Goal: Task Accomplishment & Management: Use online tool/utility

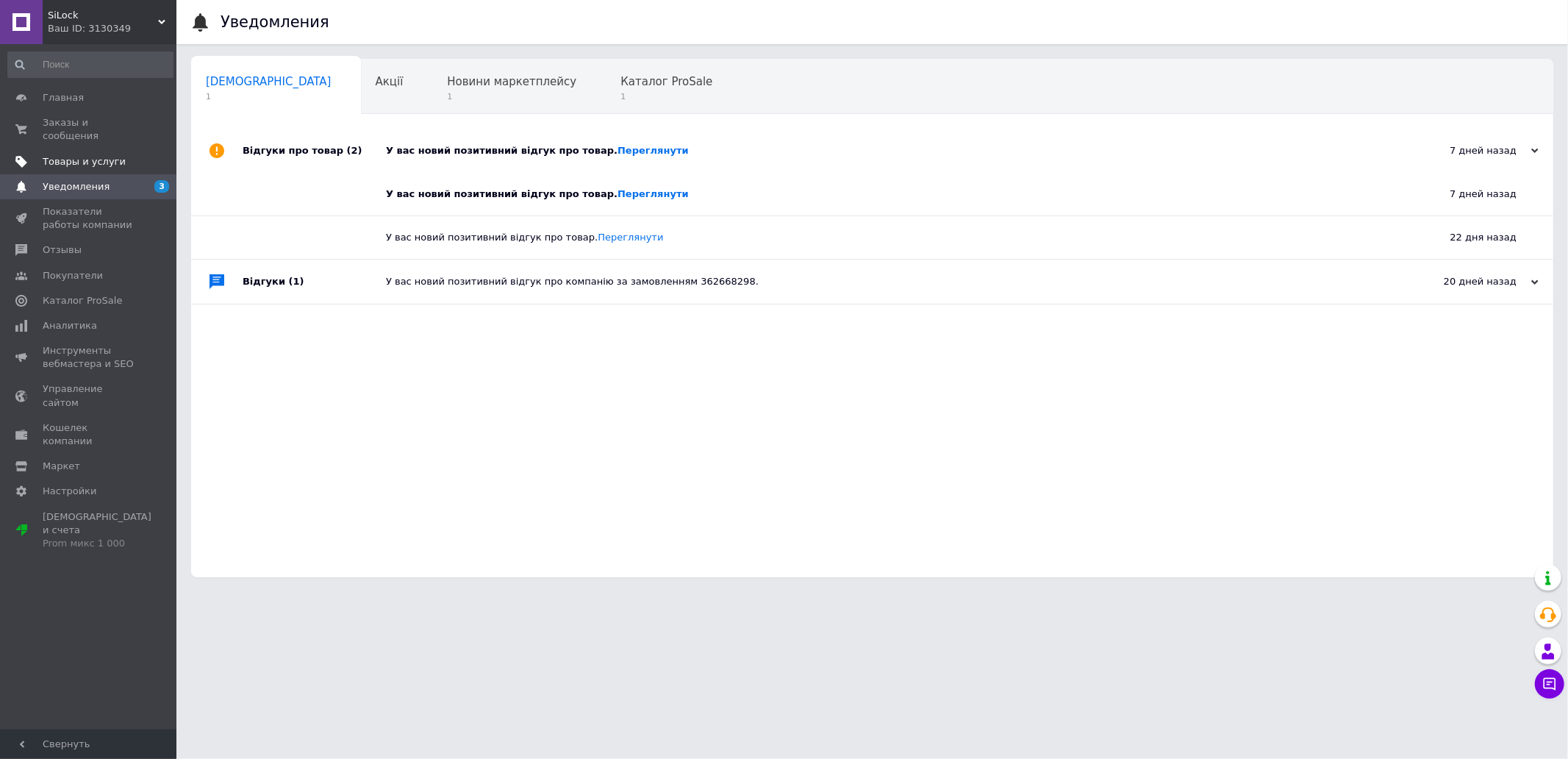
click at [93, 155] on span "Товары и услуги" at bounding box center [84, 162] width 83 height 13
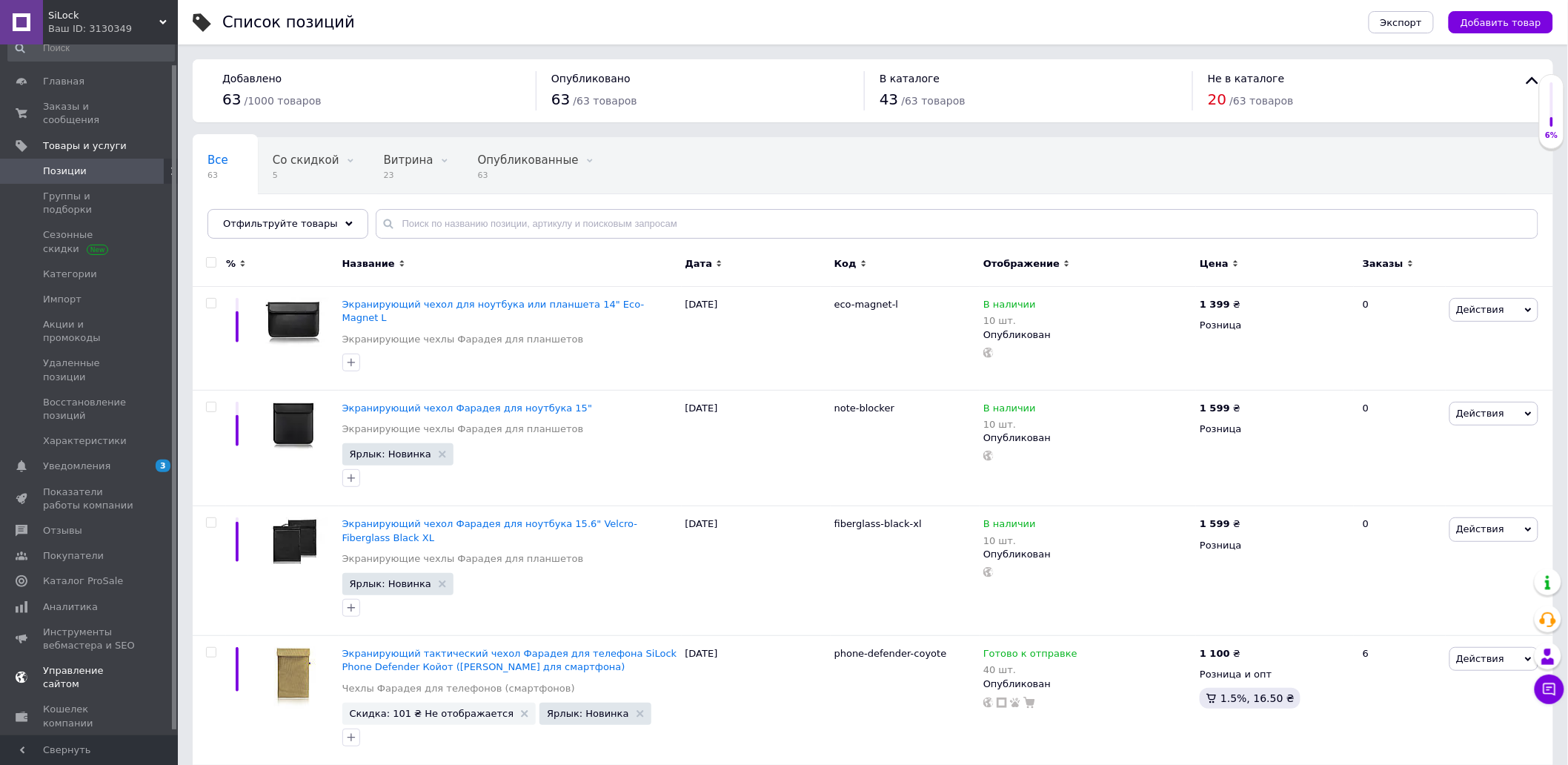
scroll to position [26, 0]
click at [107, 279] on link "Импорт" at bounding box center [91, 291] width 182 height 26
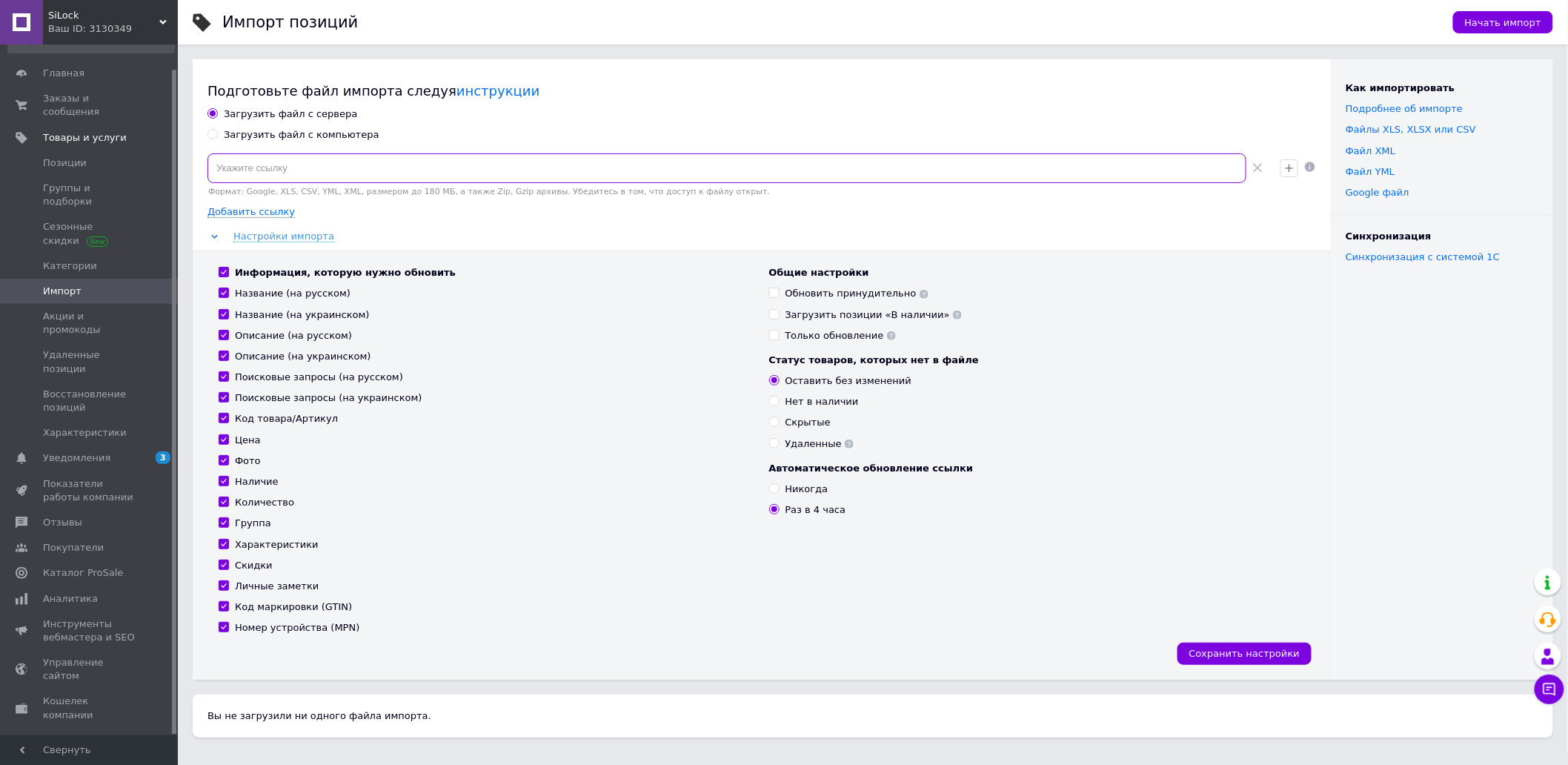
click at [316, 173] on input at bounding box center [727, 168] width 1039 height 30
click at [335, 139] on div "Загрузить файл с компьютера" at bounding box center [302, 135] width 156 height 13
click at [217, 138] on input "Загрузить файл с компьютера" at bounding box center [213, 134] width 10 height 10
radio input "true"
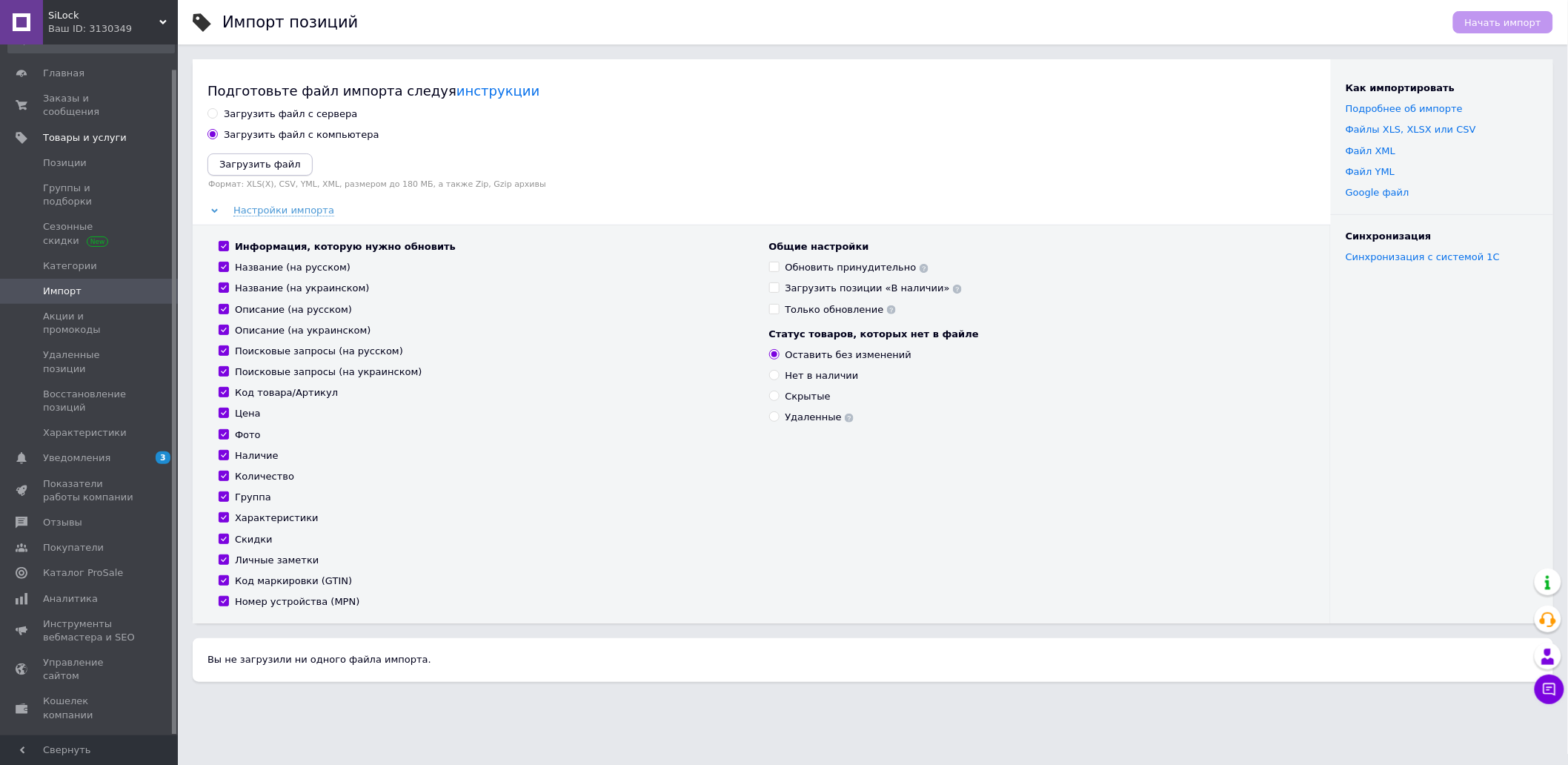
click at [288, 158] on button "Загрузить файл" at bounding box center [260, 164] width 105 height 22
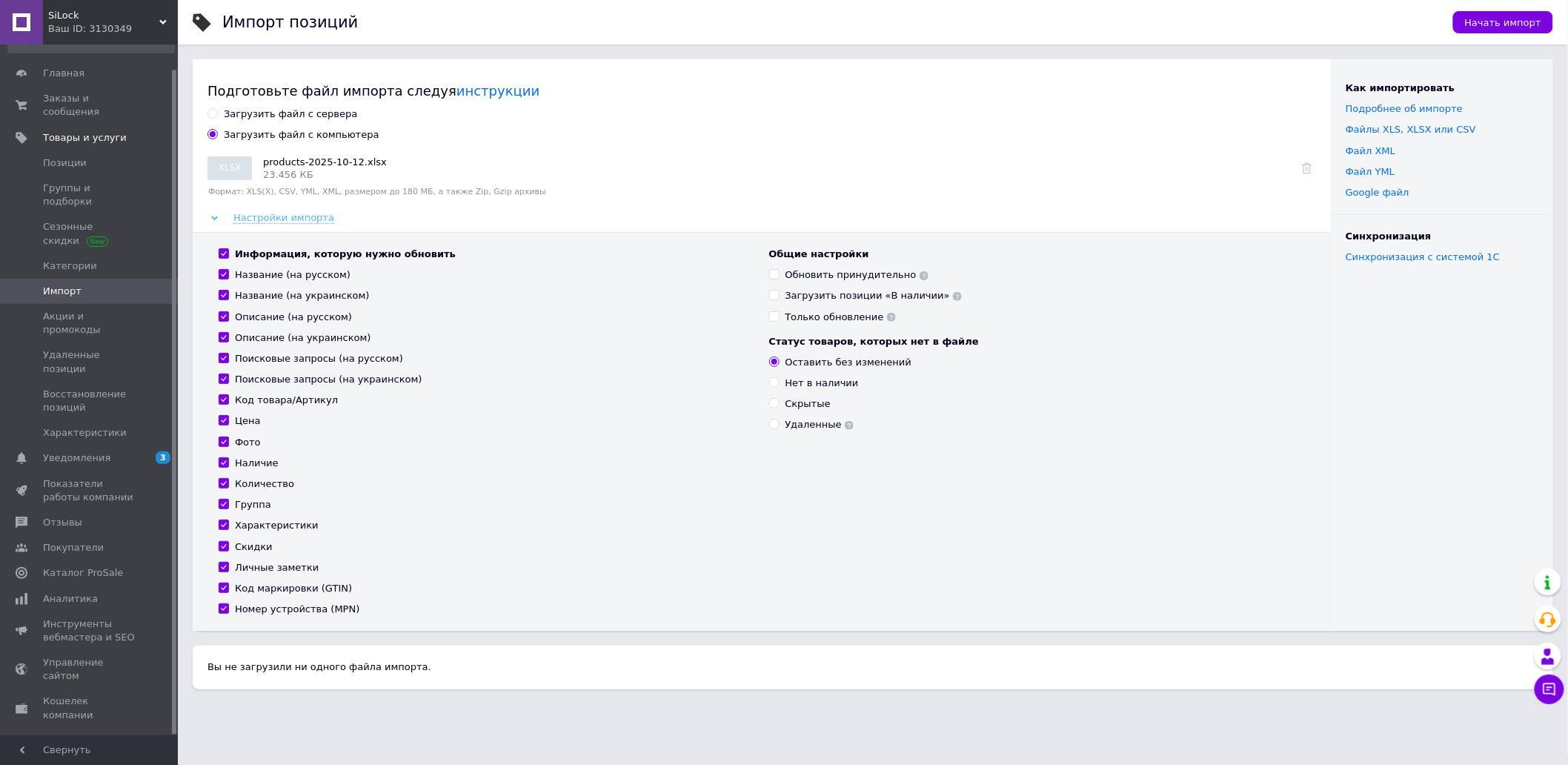
click at [283, 214] on span "Настройки импорта" at bounding box center [283, 218] width 101 height 12
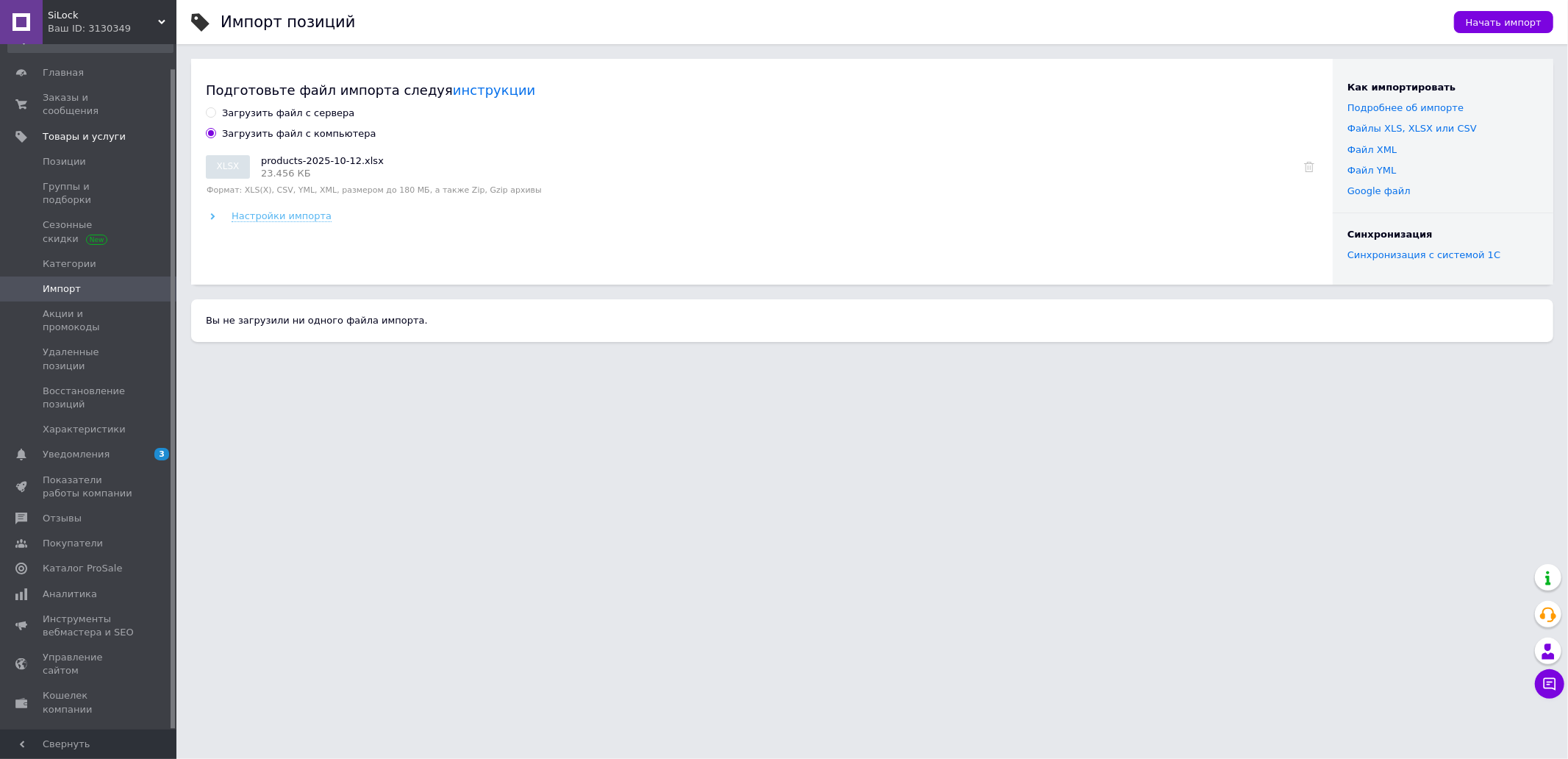
click at [281, 212] on span "Настройки импорта" at bounding box center [281, 216] width 100 height 11
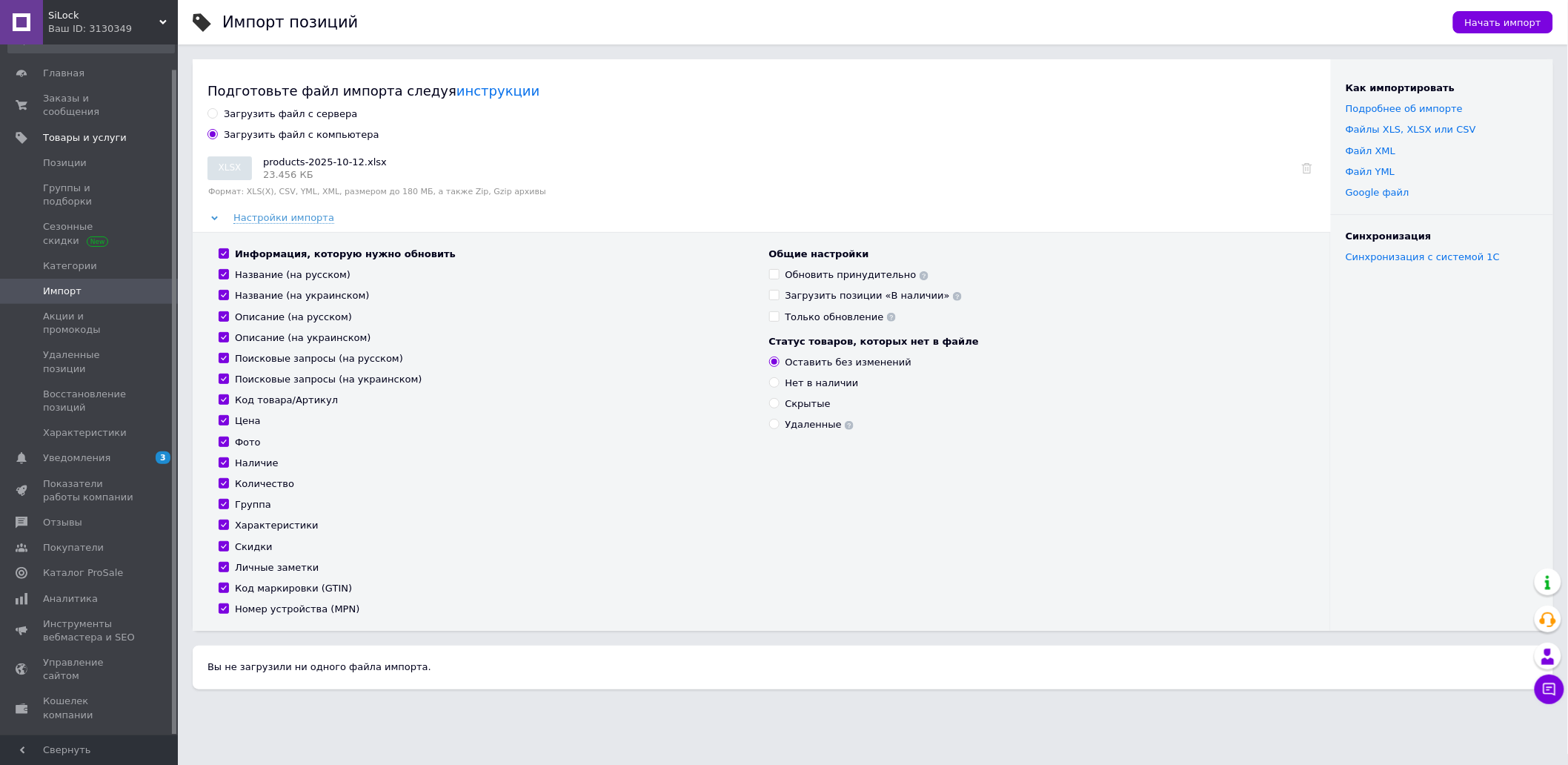
click at [324, 252] on div "Информация, которую нужно обновить" at bounding box center [345, 254] width 221 height 13
click at [228, 252] on input "Информация, которую нужно обновить" at bounding box center [223, 253] width 10 height 10
checkbox input "false"
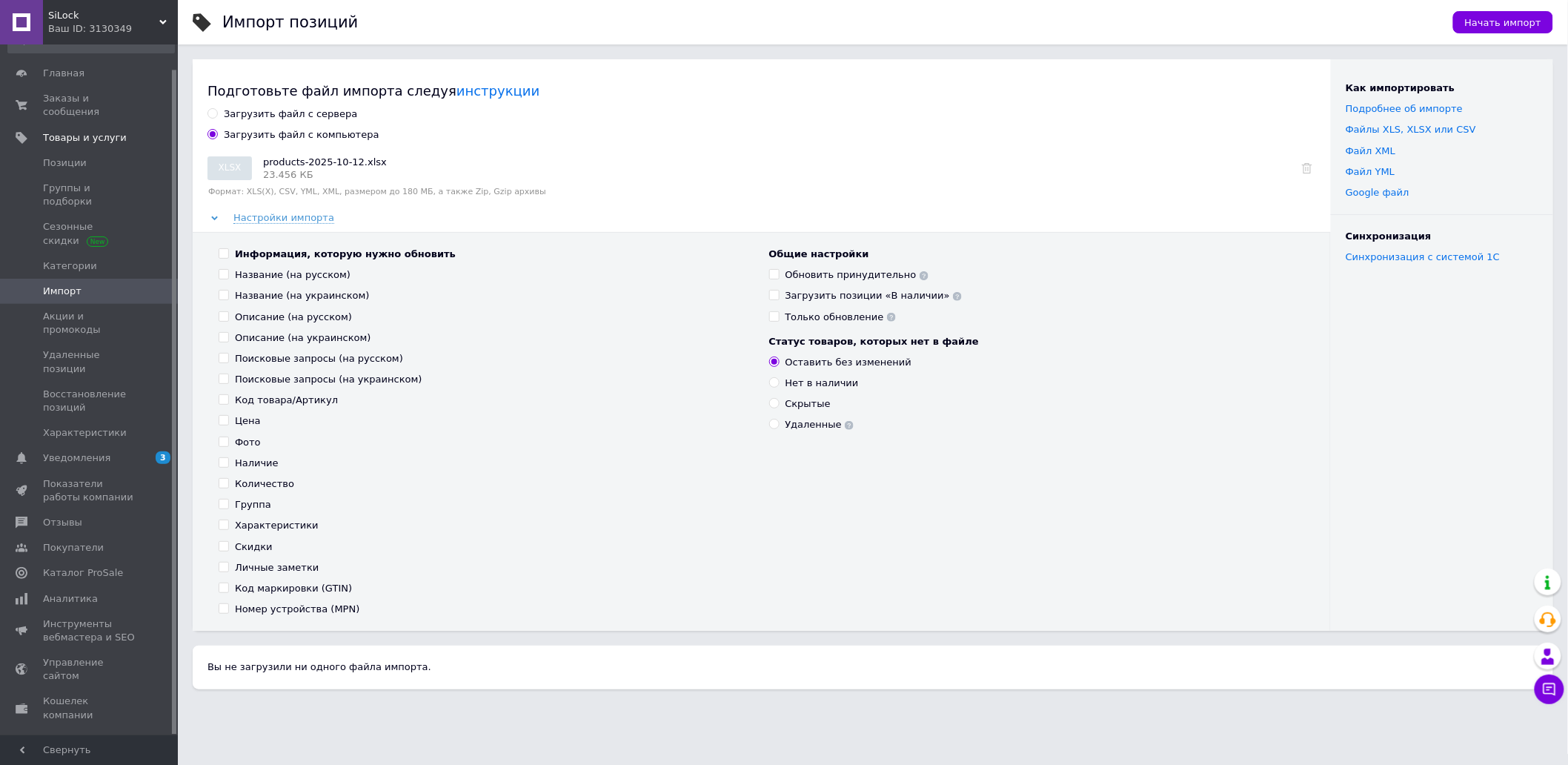
checkbox input "false"
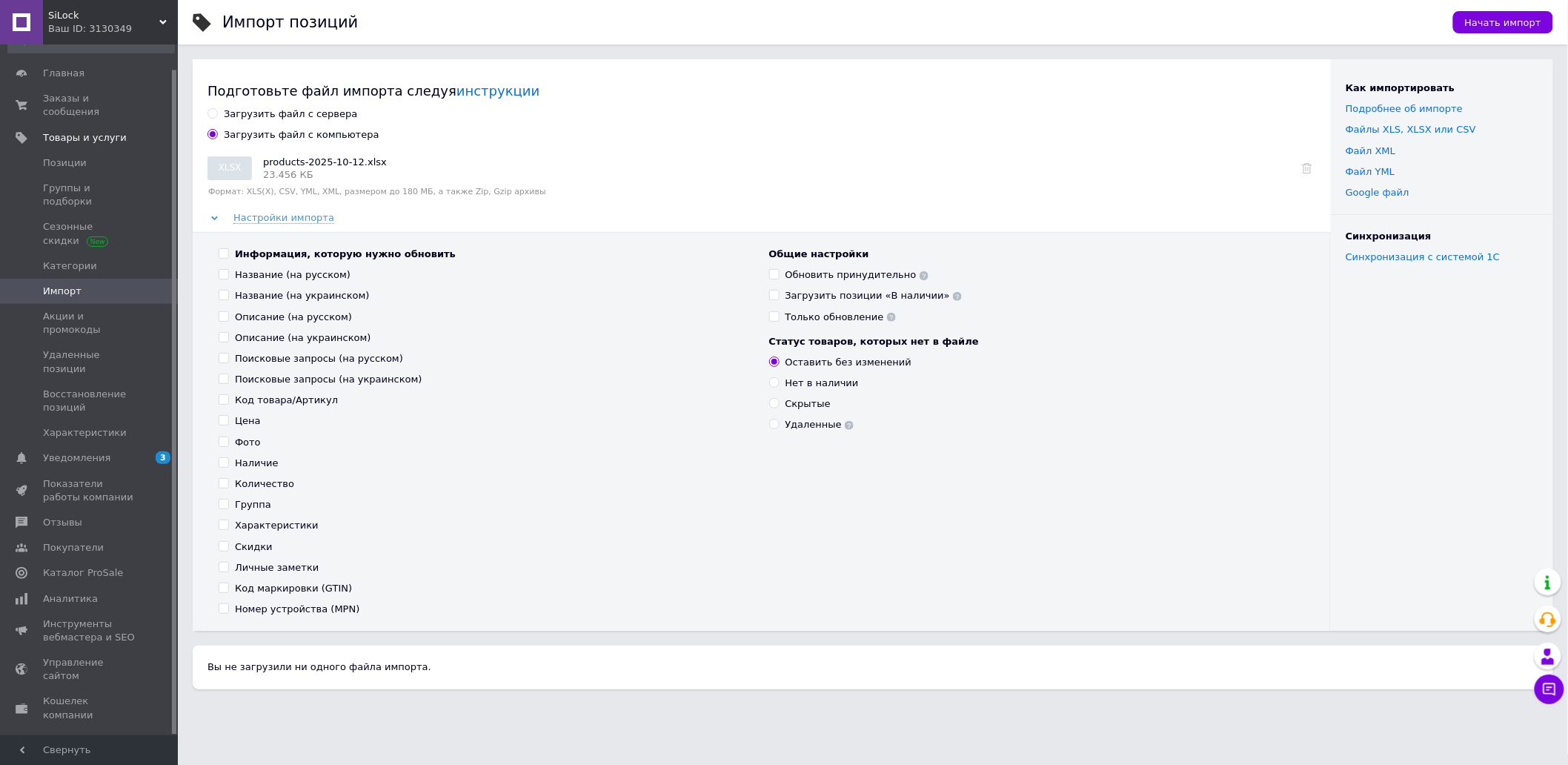
checkbox input "false"
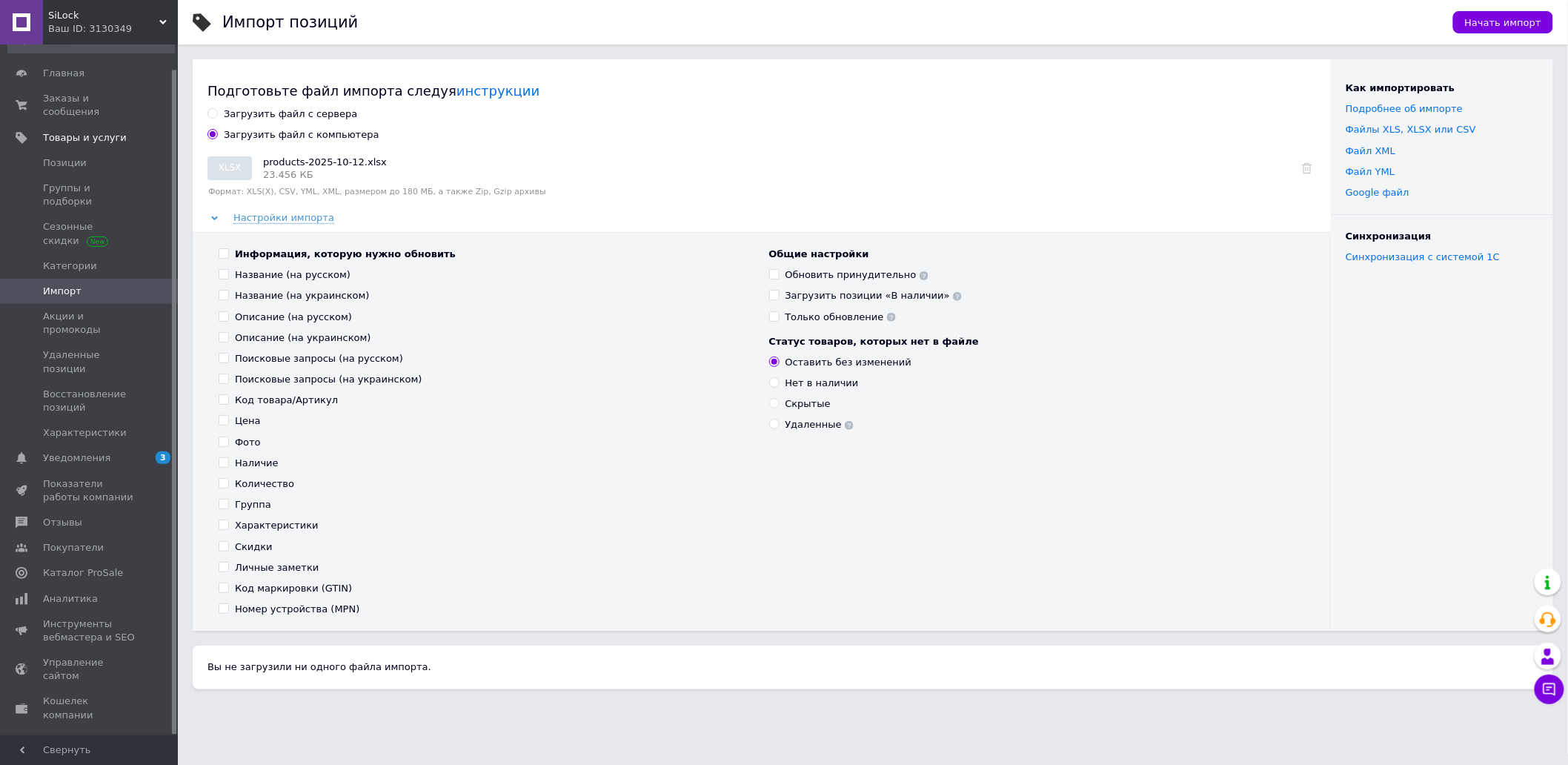
checkbox input "false"
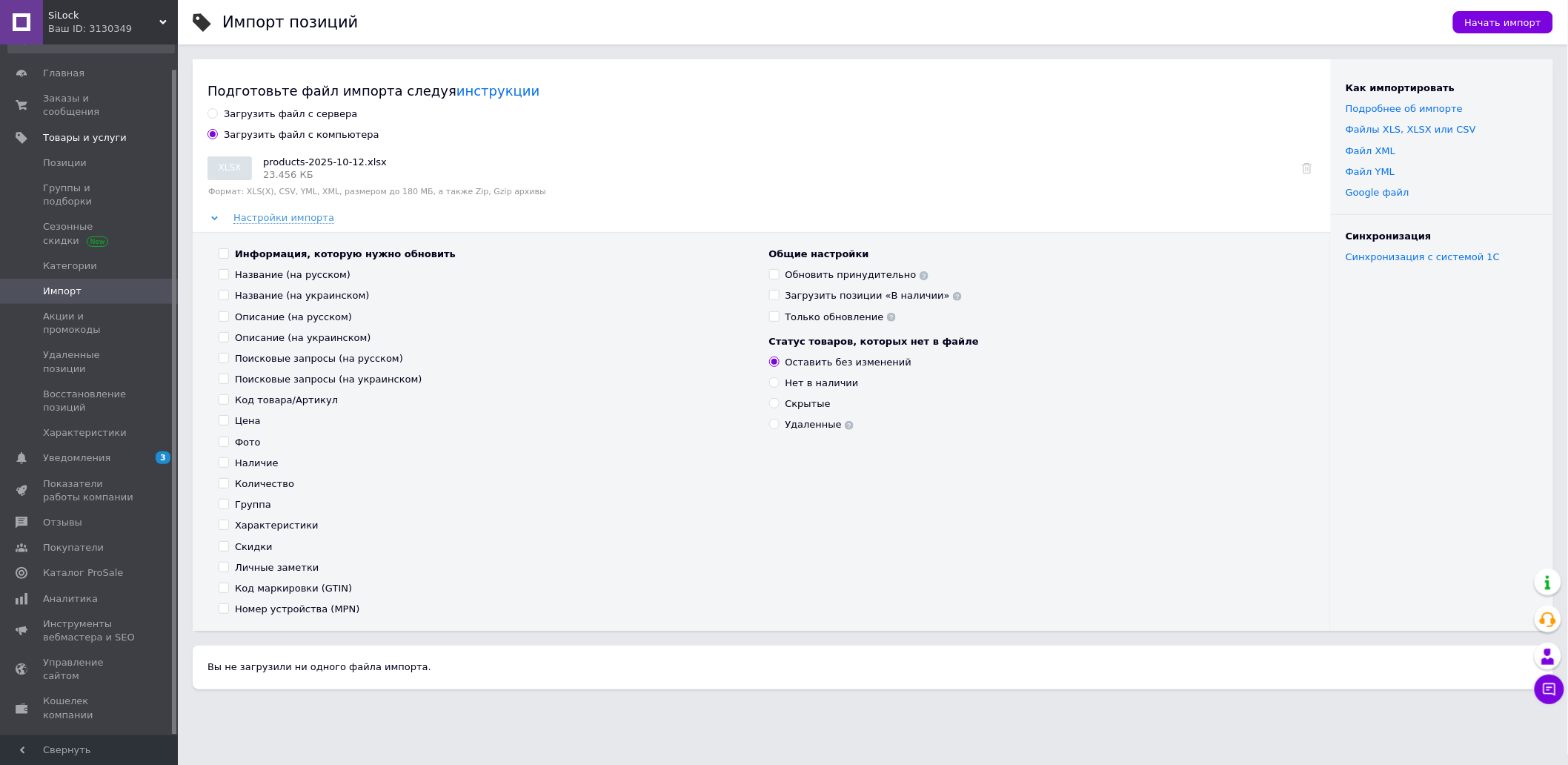
click at [327, 254] on div "Информация, которую нужно обновить" at bounding box center [345, 254] width 221 height 13
click at [228, 254] on input "Информация, которую нужно обновить" at bounding box center [223, 253] width 10 height 10
checkbox input "true"
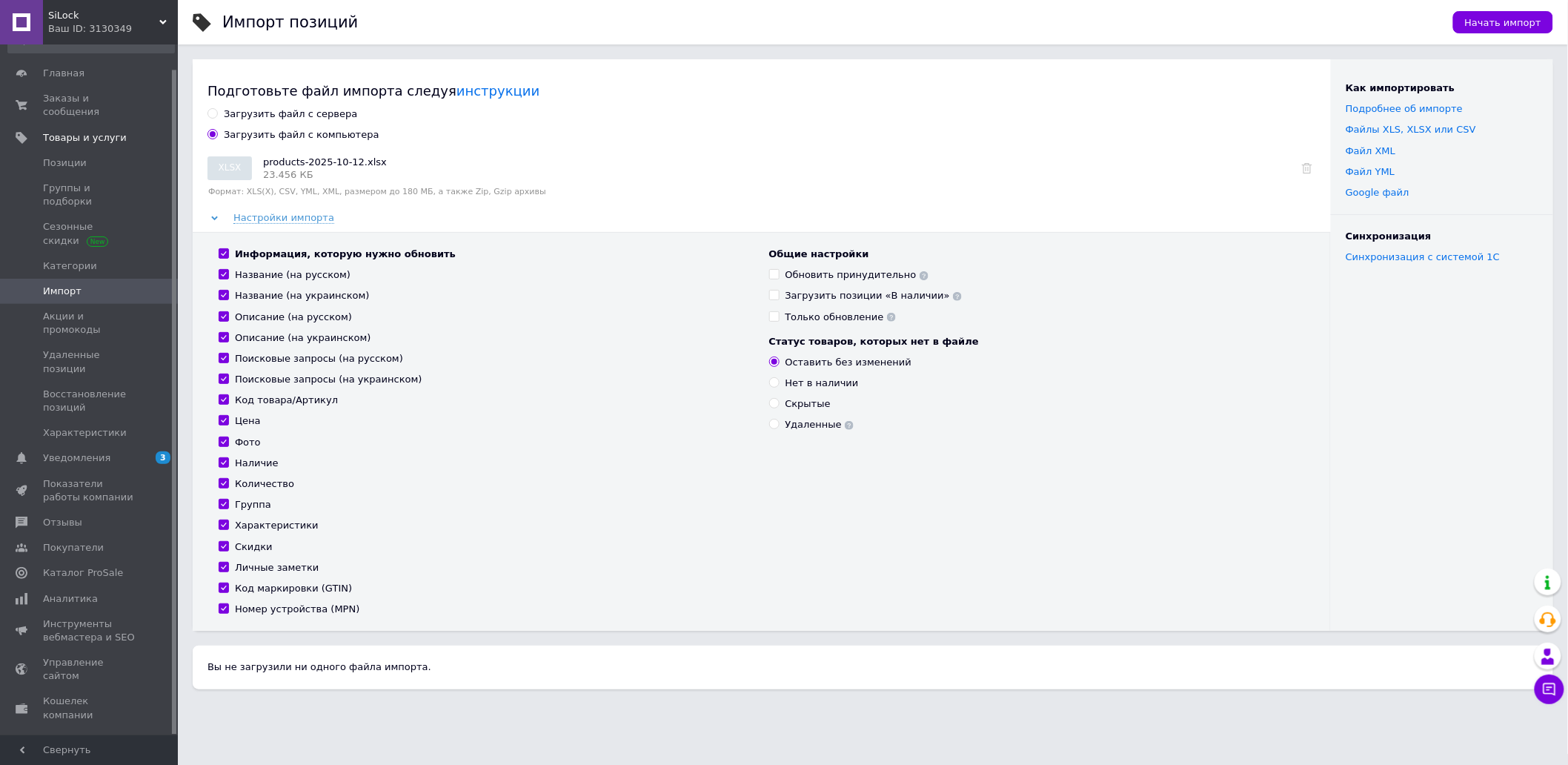
checkbox input "true"
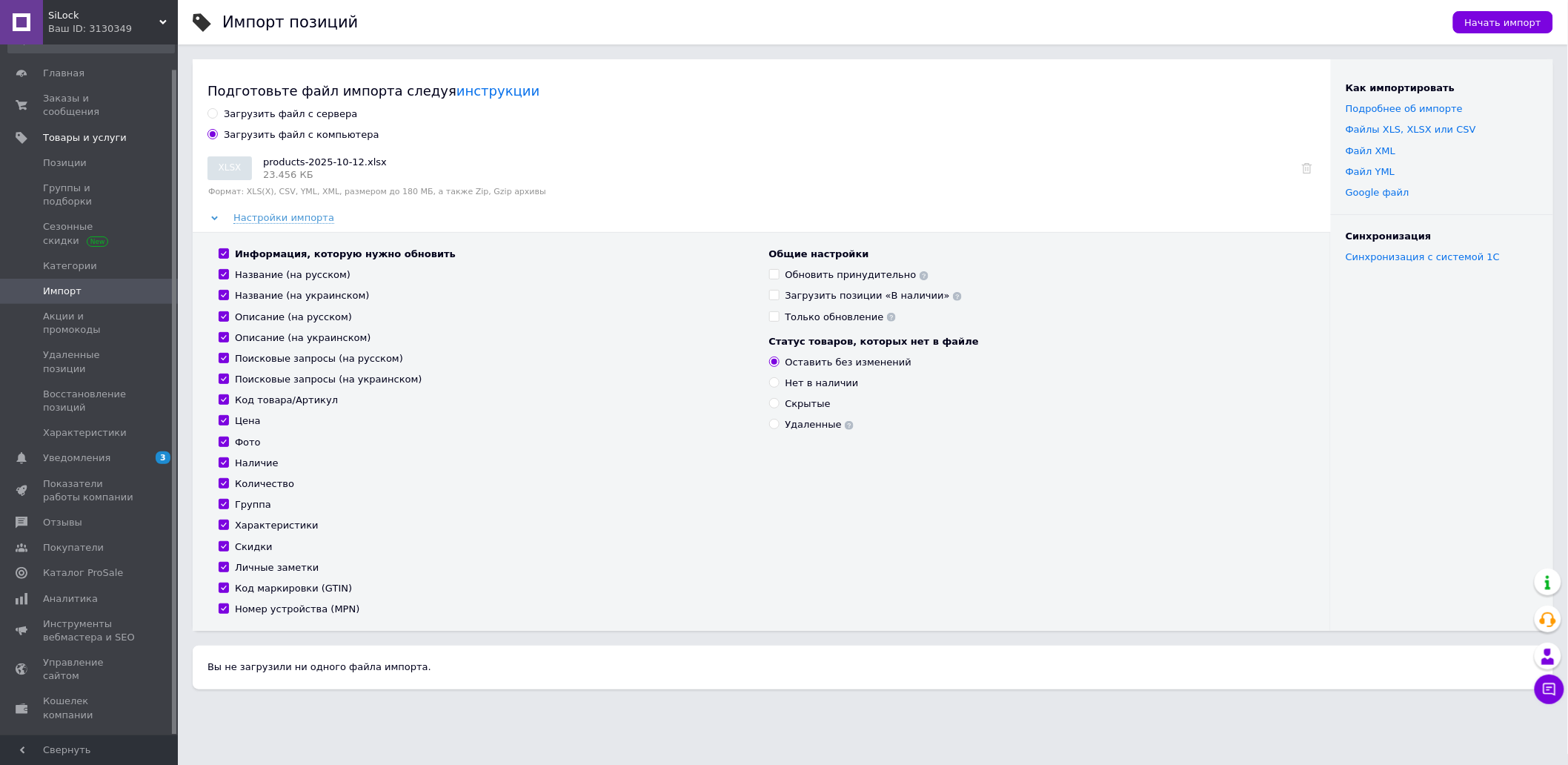
checkbox input "true"
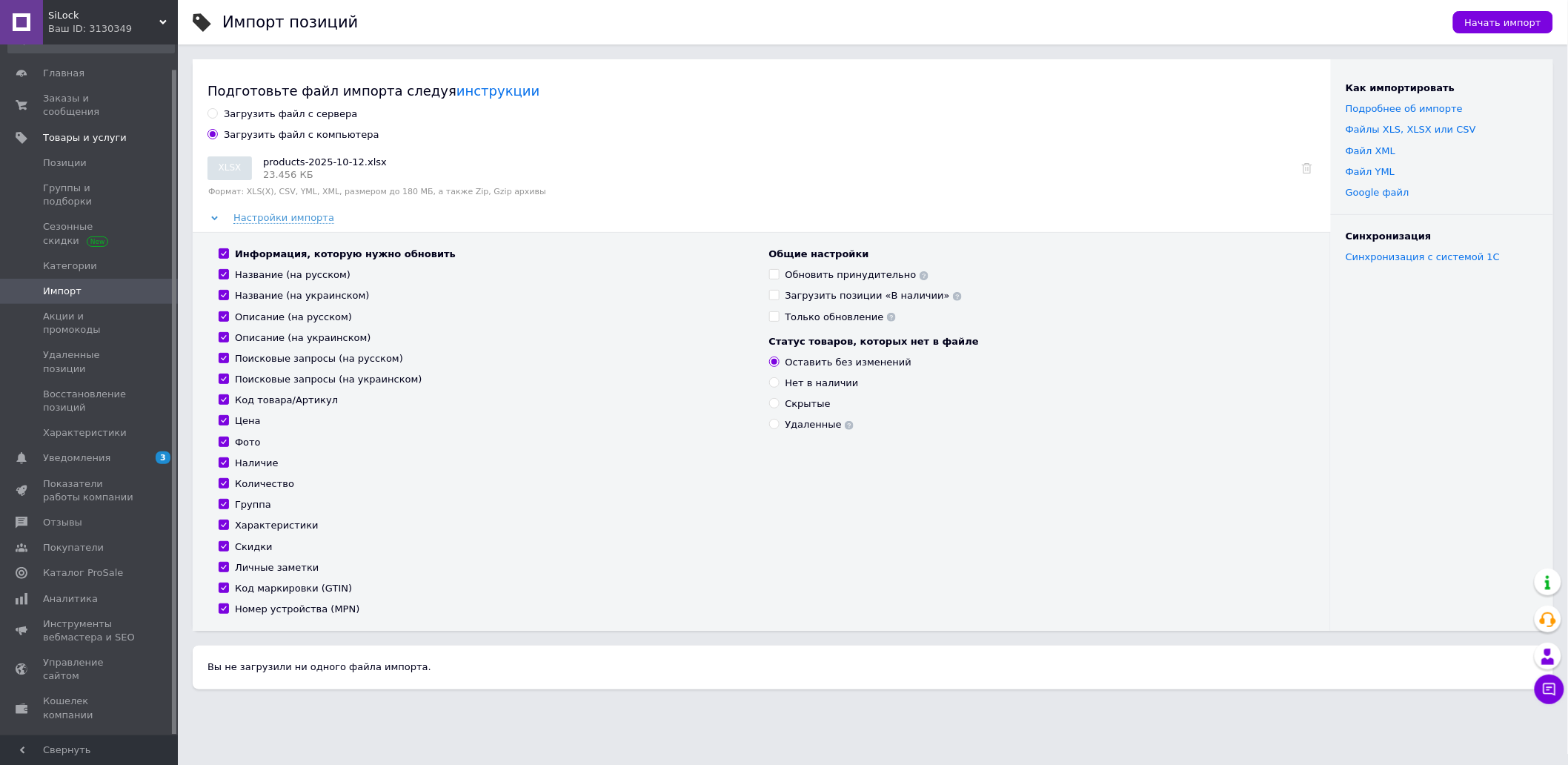
checkbox input "true"
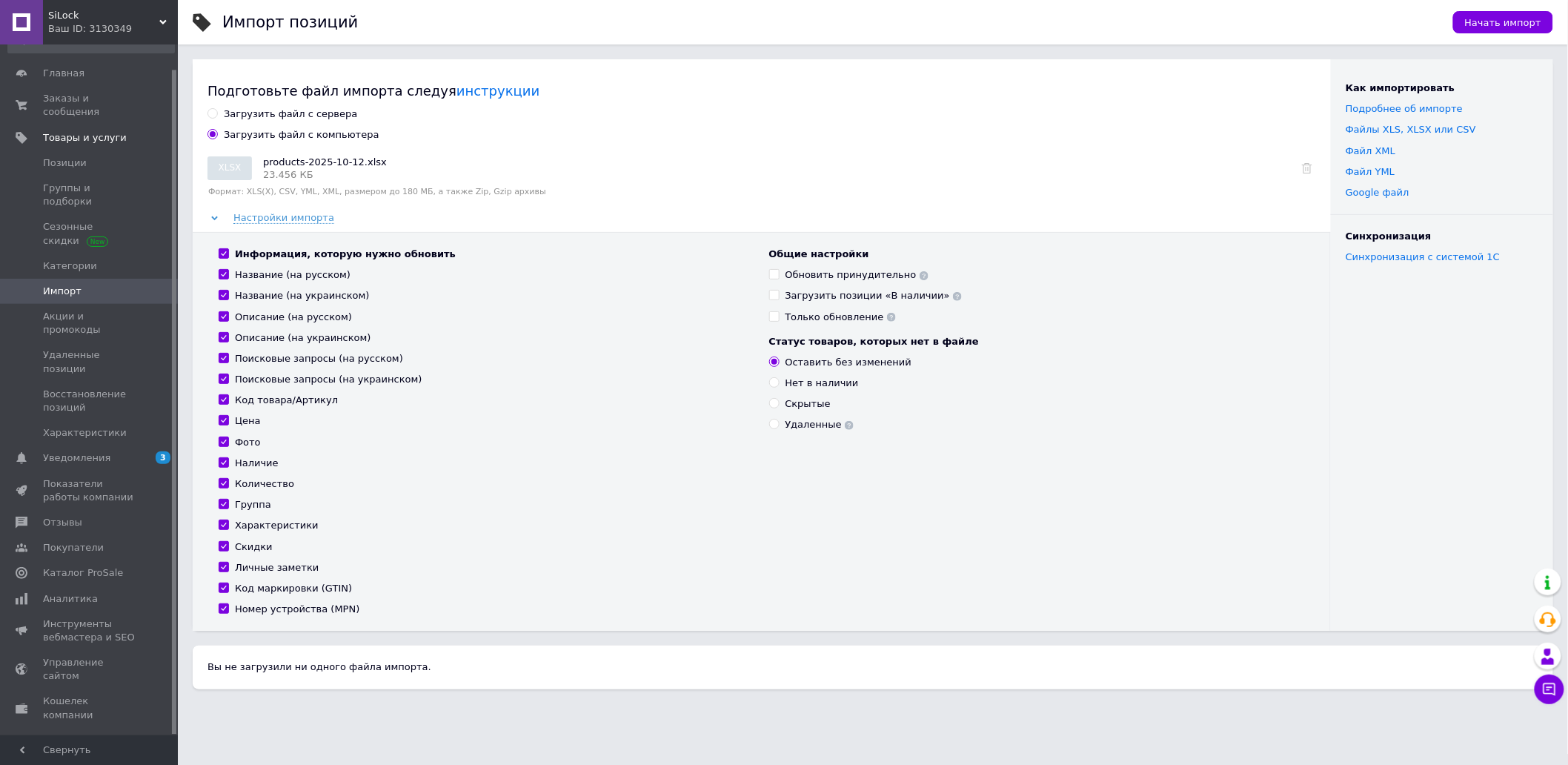
click at [284, 277] on div "Название (на русском)" at bounding box center [293, 275] width 115 height 13
click at [228, 277] on input "Название (на русском)" at bounding box center [223, 274] width 10 height 10
click at [299, 279] on div "Название (на русском)" at bounding box center [293, 275] width 115 height 13
click at [228, 279] on input "Название (на русском)" at bounding box center [223, 274] width 10 height 10
checkbox input "true"
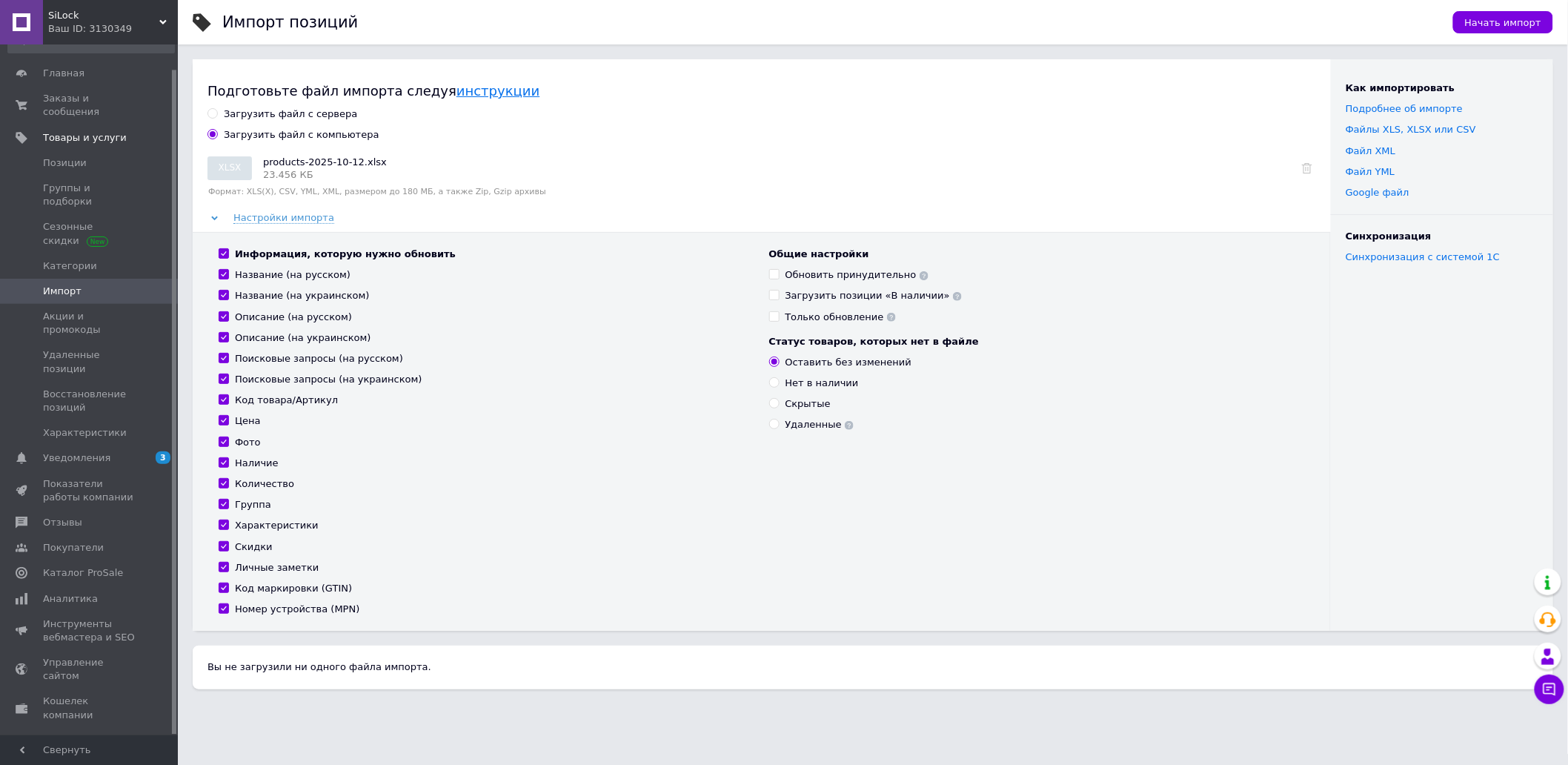
click at [456, 92] on link "инструкции" at bounding box center [498, 91] width 83 height 16
